Goal: Book appointment/travel/reservation

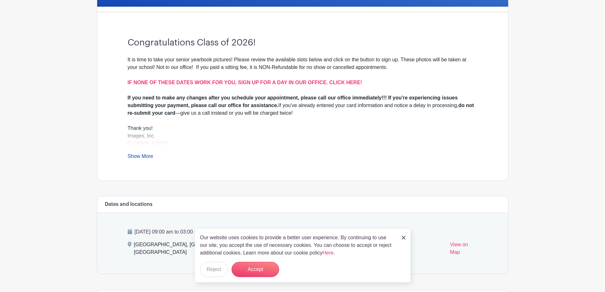
scroll to position [191, 0]
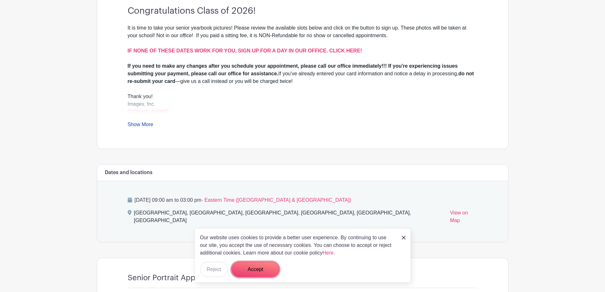
click at [257, 268] on button "Accept" at bounding box center [256, 269] width 48 height 15
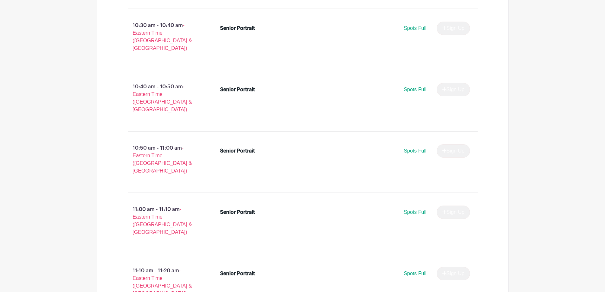
scroll to position [1048, 0]
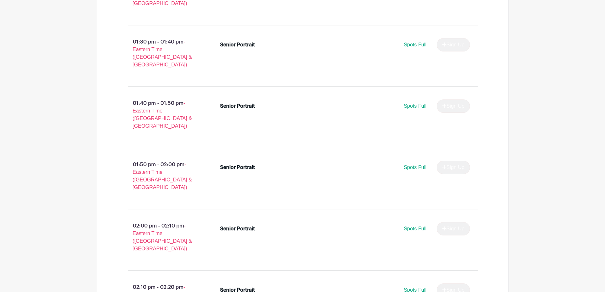
scroll to position [2167, 0]
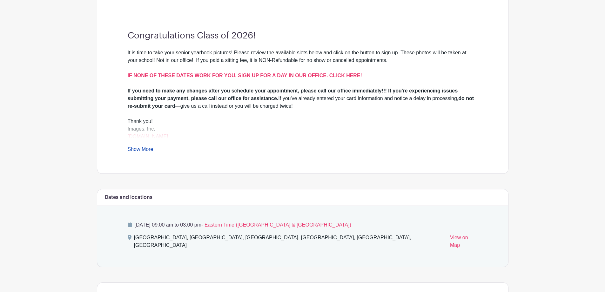
scroll to position [134, 0]
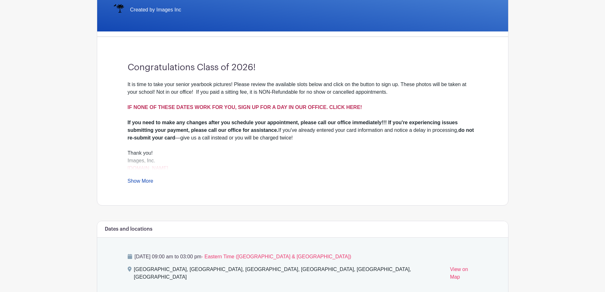
click at [287, 105] on strong "IF NONE OF THESE DATES WORK FOR YOU, SIGN UP FOR A DAY IN OUR OFFICE. CLICK HER…" at bounding box center [245, 107] width 234 height 5
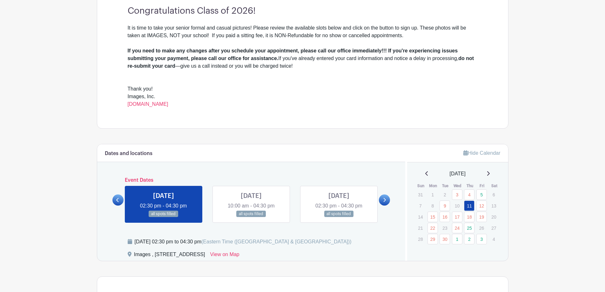
scroll to position [222, 0]
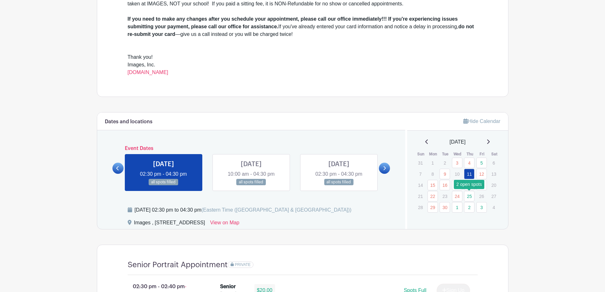
click at [470, 196] on link "25" at bounding box center [469, 196] width 10 height 10
click at [454, 206] on link "1" at bounding box center [457, 207] width 10 height 10
click at [455, 207] on link "1" at bounding box center [457, 207] width 10 height 10
click at [456, 207] on link "1" at bounding box center [457, 207] width 10 height 10
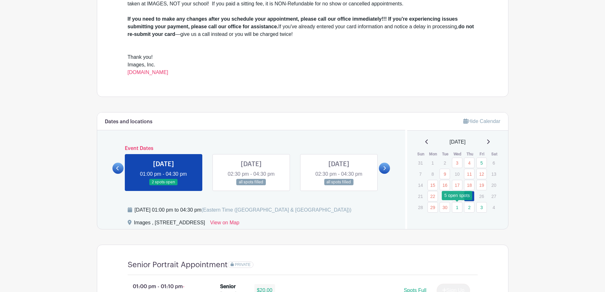
click at [460, 208] on link "1" at bounding box center [457, 207] width 10 height 10
click at [164, 186] on link at bounding box center [164, 186] width 0 height 0
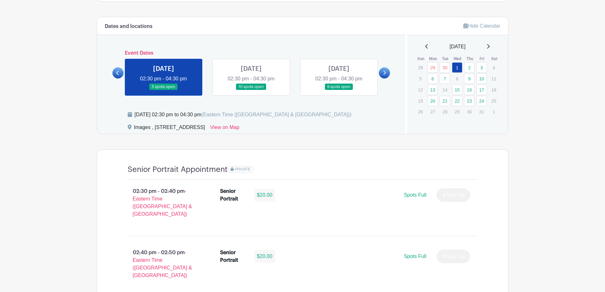
scroll to position [286, 0]
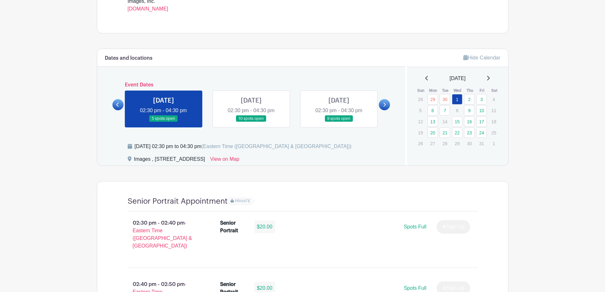
click at [164, 122] on link at bounding box center [164, 122] width 0 height 0
click at [251, 122] on link at bounding box center [251, 122] width 0 height 0
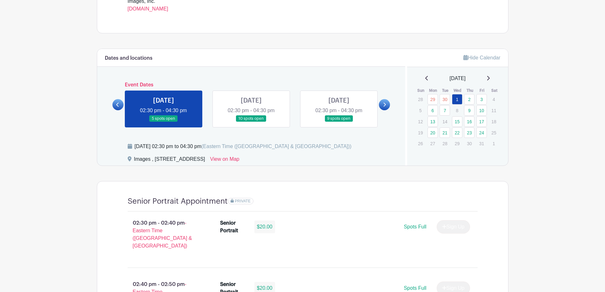
click at [396, 111] on div "Dates and locations Event Dates MON Jun 02, 2025 09:30 am - 04:00 pm 16 spots o…" at bounding box center [251, 107] width 308 height 117
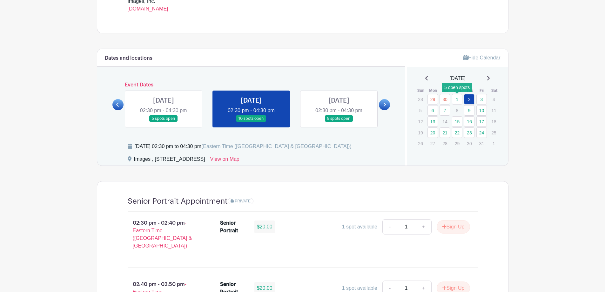
click at [457, 100] on link "1" at bounding box center [457, 99] width 10 height 10
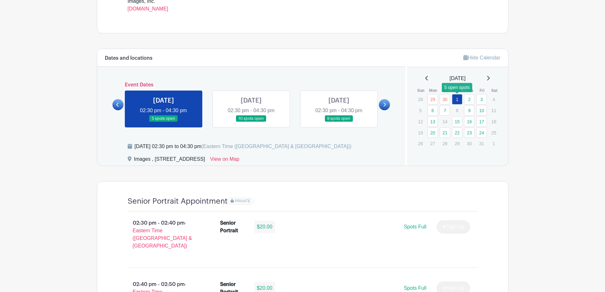
click at [458, 98] on link "1" at bounding box center [457, 99] width 10 height 10
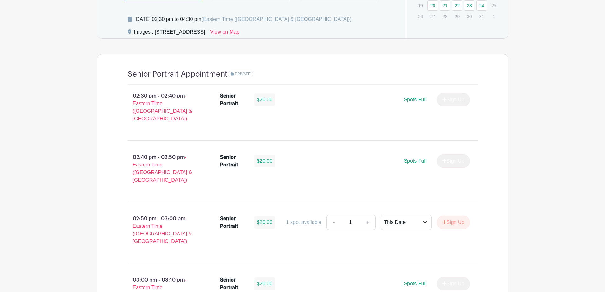
scroll to position [318, 0]
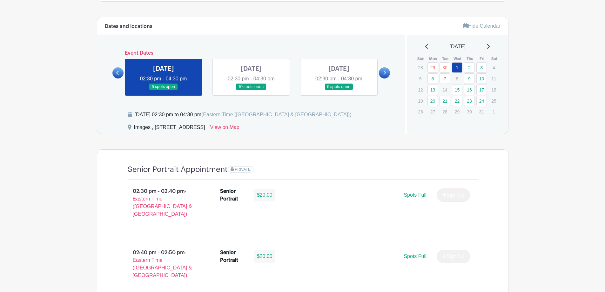
click at [267, 195] on div "$20.00" at bounding box center [264, 195] width 21 height 13
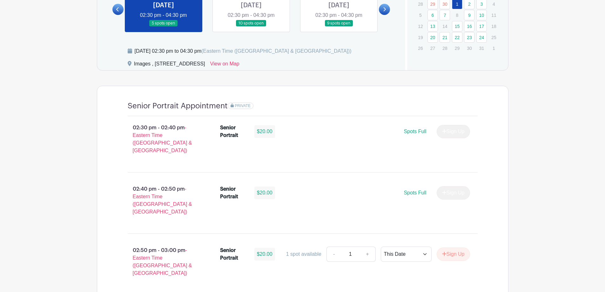
click at [274, 178] on div "02:40 pm - 02:50 pm - Eastern Time (US & Canada) Senior Portrait $20.00 Spots F…" at bounding box center [302, 203] width 381 height 51
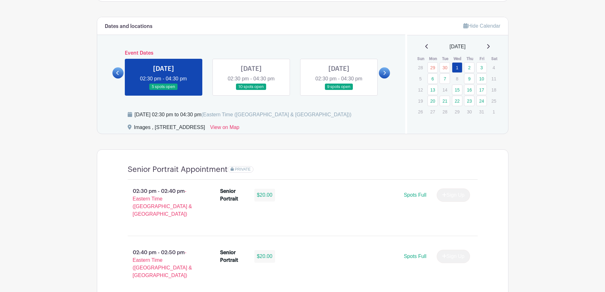
scroll to position [349, 0]
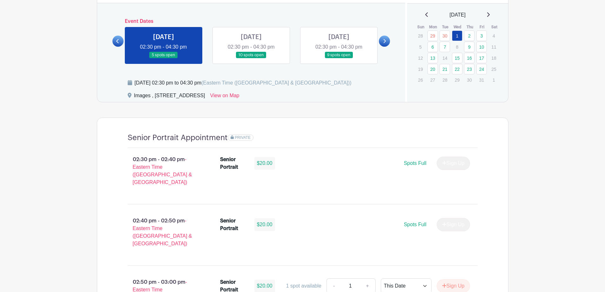
click at [275, 160] on div "$20.00" at bounding box center [264, 163] width 21 height 13
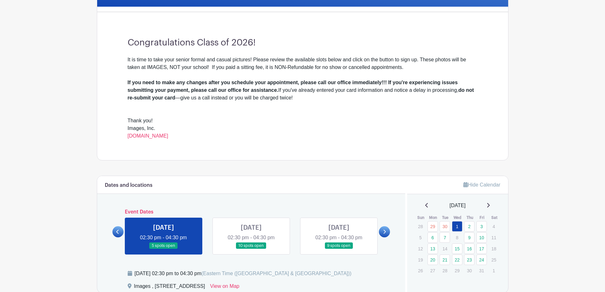
scroll to position [64, 0]
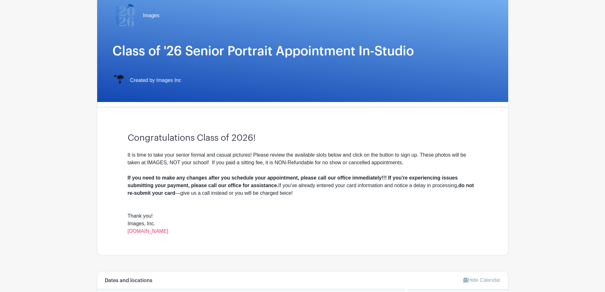
click at [213, 29] on div "Images Class of '26 Senior Portrait Appointment In-Studio Created by Images Inc" at bounding box center [302, 45] width 411 height 114
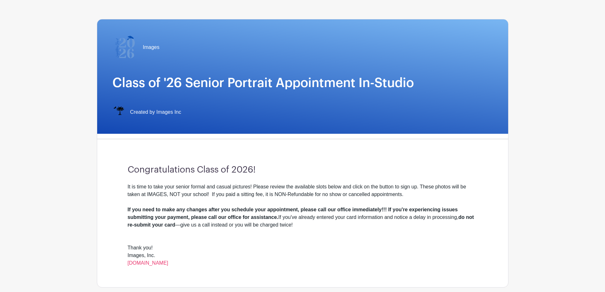
scroll to position [0, 0]
